Goal: Information Seeking & Learning: Learn about a topic

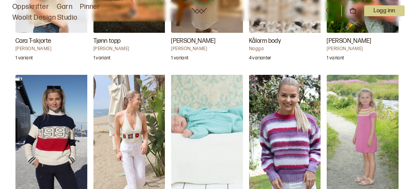
scroll to position [1078, 0]
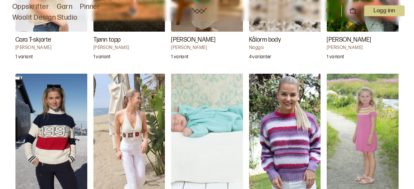
click at [211, 113] on img "Fredrik Babysett" at bounding box center [209, 132] width 77 height 116
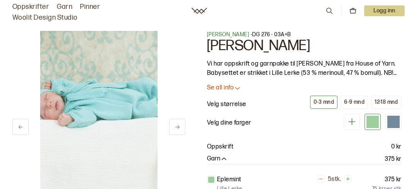
scroll to position [15, 0]
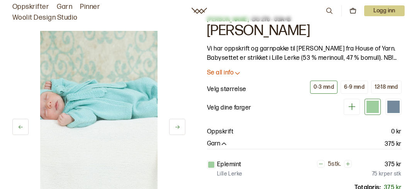
click at [176, 125] on icon at bounding box center [177, 127] width 6 height 6
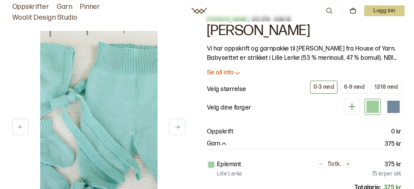
click at [177, 126] on icon at bounding box center [177, 127] width 6 height 6
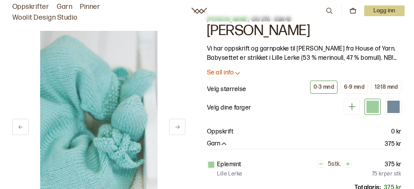
click at [177, 127] on icon at bounding box center [177, 126] width 4 height 3
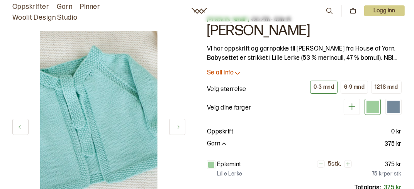
click at [177, 127] on icon at bounding box center [177, 126] width 4 height 3
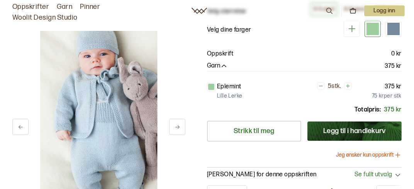
scroll to position [94, 0]
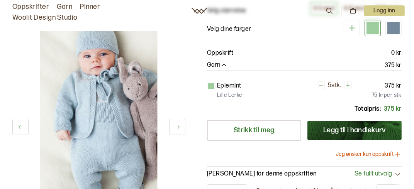
click at [176, 127] on icon at bounding box center [177, 127] width 6 height 6
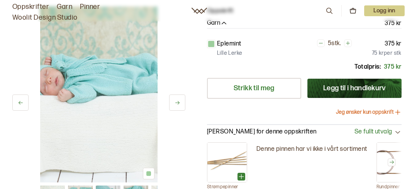
scroll to position [131, 0]
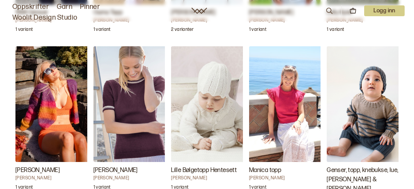
scroll to position [1278, 0]
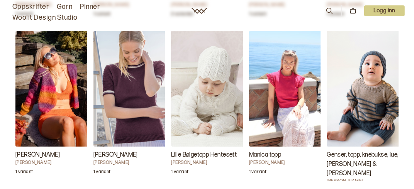
click at [202, 77] on img "Lille Bølgetopp Hentesett" at bounding box center [209, 89] width 77 height 116
click at [196, 150] on h3 "Lille Bølgetopp Hentesett" at bounding box center [209, 154] width 77 height 9
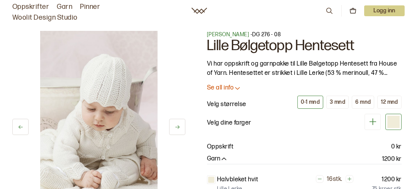
click at [175, 125] on icon at bounding box center [177, 127] width 6 height 6
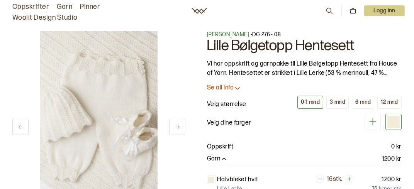
click at [175, 125] on icon at bounding box center [177, 127] width 6 height 6
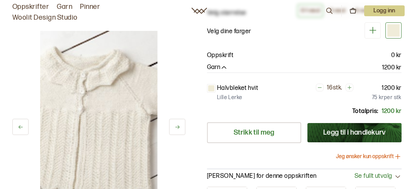
scroll to position [128, 0]
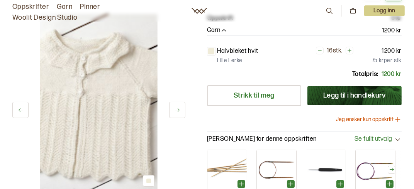
click at [177, 109] on icon at bounding box center [177, 109] width 4 height 3
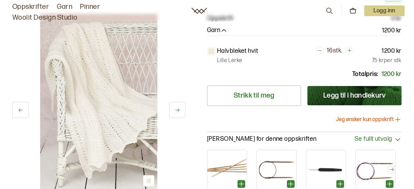
click at [178, 109] on icon at bounding box center [177, 109] width 4 height 3
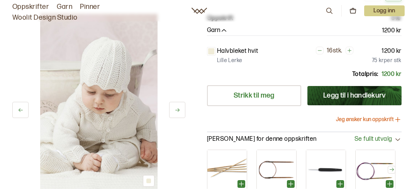
click at [176, 111] on icon at bounding box center [177, 110] width 6 height 6
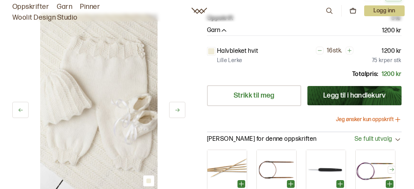
click at [176, 111] on icon at bounding box center [177, 110] width 6 height 6
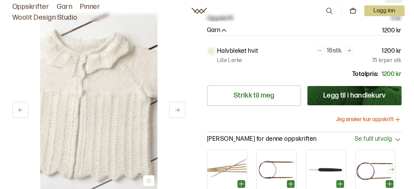
click at [176, 111] on icon at bounding box center [177, 110] width 6 height 6
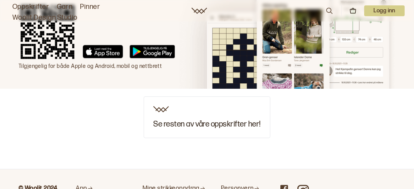
scroll to position [2305, 0]
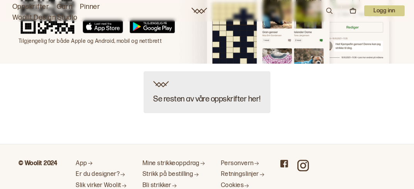
click at [196, 71] on div "Se resten av våre oppskrifter her!" at bounding box center [207, 92] width 126 height 42
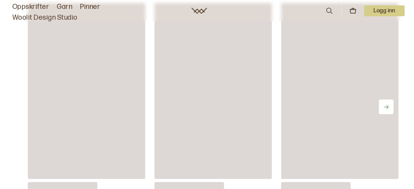
scroll to position [5546, 0]
